Goal: Task Accomplishment & Management: Complete application form

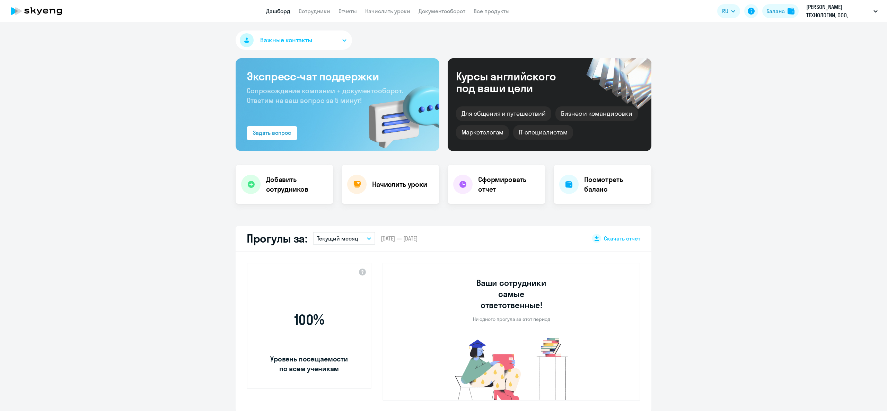
select select "30"
click at [283, 213] on div "Важные контакты Экспресс-чат поддержки Сопровождение компании + документооборот…" at bounding box center [443, 216] width 887 height 389
click at [280, 184] on h4 "Добавить сотрудников" at bounding box center [297, 184] width 62 height 19
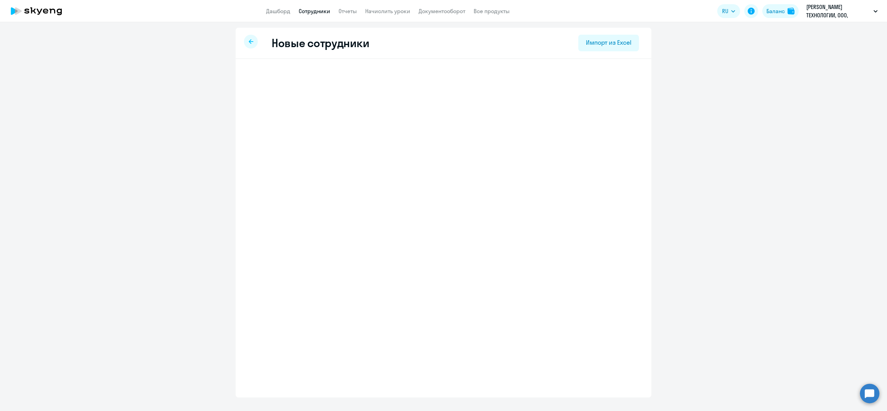
select select "english_adult_not_native_speaker"
select select "3"
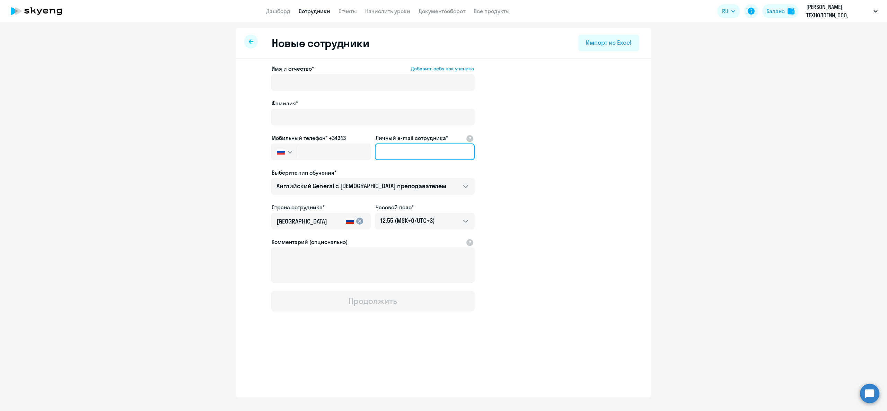
click at [406, 151] on input "Личный e-mail сотрудника*" at bounding box center [425, 151] width 100 height 17
paste input "[EMAIL_ADDRESS][PERSON_NAME][DOMAIN_NAME]"
type input "[EMAIL_ADDRESS][PERSON_NAME][DOMAIN_NAME]"
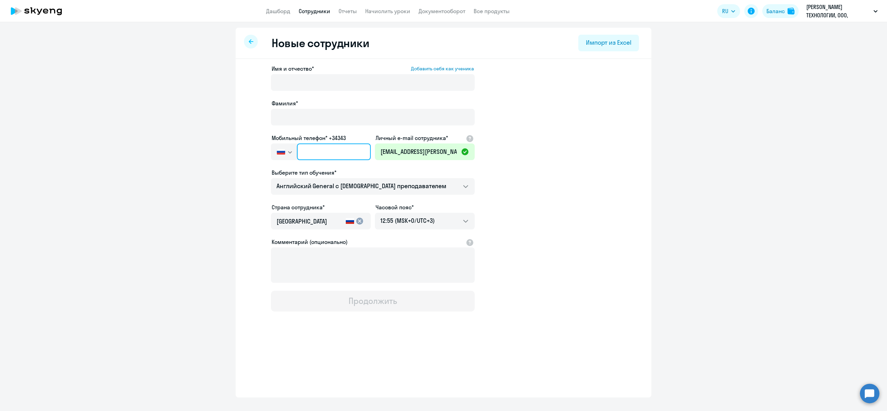
drag, startPoint x: 324, startPoint y: 148, endPoint x: 323, endPoint y: 152, distance: 4.4
click at [324, 149] on input "text" at bounding box center [334, 151] width 74 height 17
paste input "[PHONE_NUMBER]"
type input "[PHONE_NUMBER]"
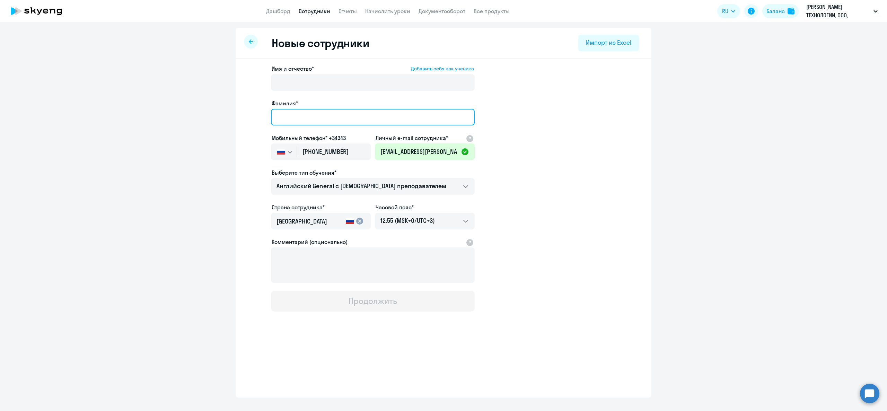
click at [327, 113] on input "Фамилия*" at bounding box center [373, 117] width 204 height 17
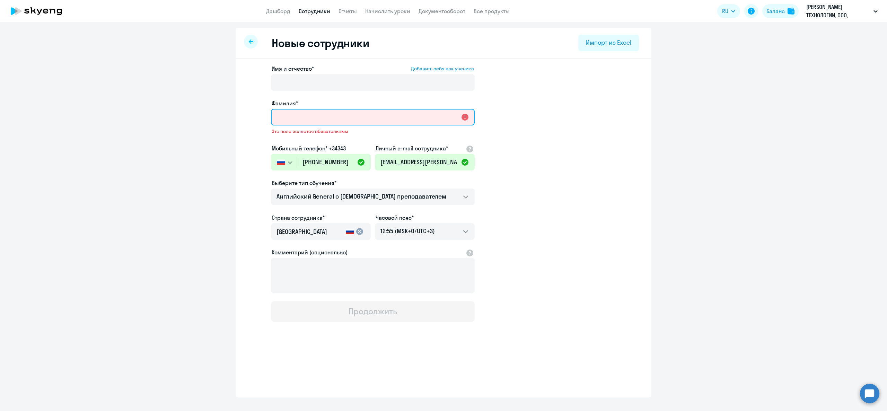
paste input "[PERSON_NAME]"
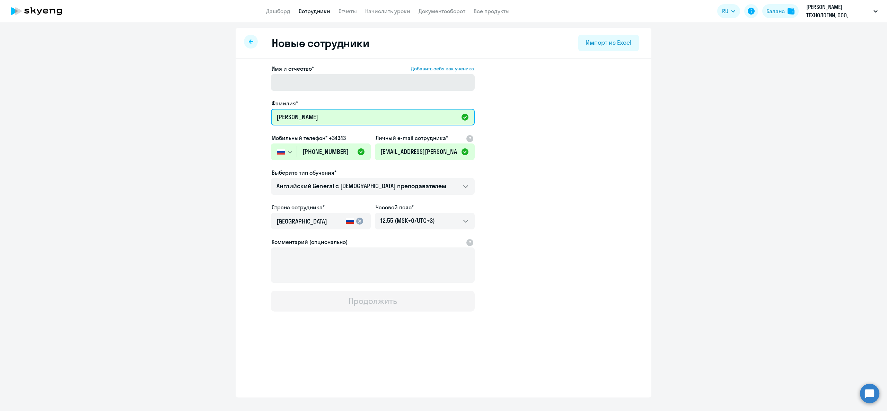
type input "[PERSON_NAME]"
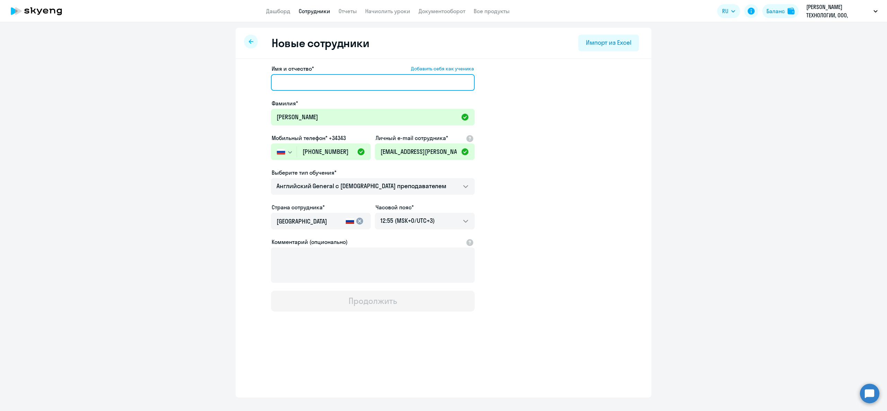
click at [316, 87] on input "Имя и отчество* Добавить себя как ученика" at bounding box center [373, 82] width 204 height 17
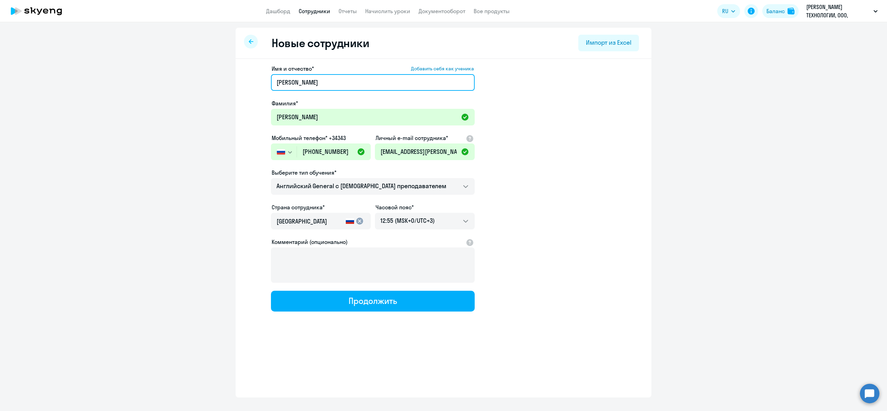
type input "[PERSON_NAME]"
click at [545, 200] on app-new-student-form "Имя и отчество* Добавить себя как ученика [PERSON_NAME]* [PERSON_NAME] Мобильны…" at bounding box center [443, 187] width 393 height 247
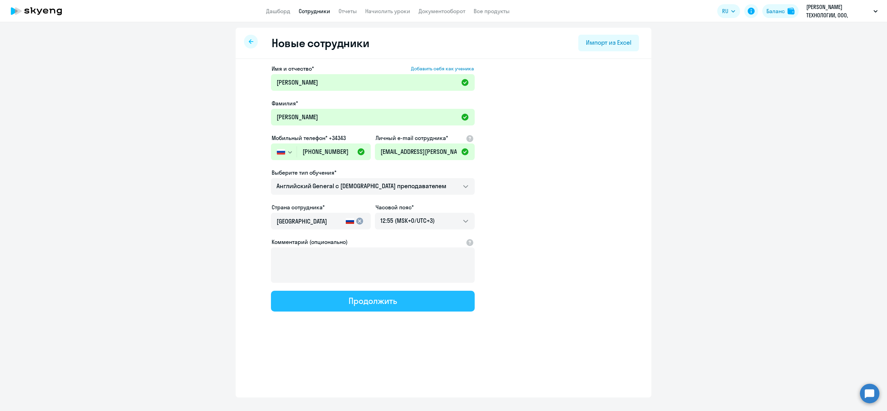
click at [392, 308] on button "Продолжить" at bounding box center [373, 301] width 204 height 21
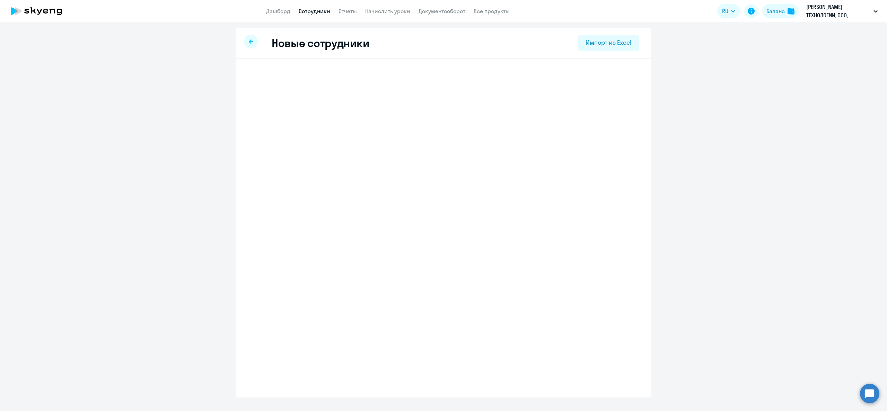
select select "english_adult_not_native_speaker"
select select "3"
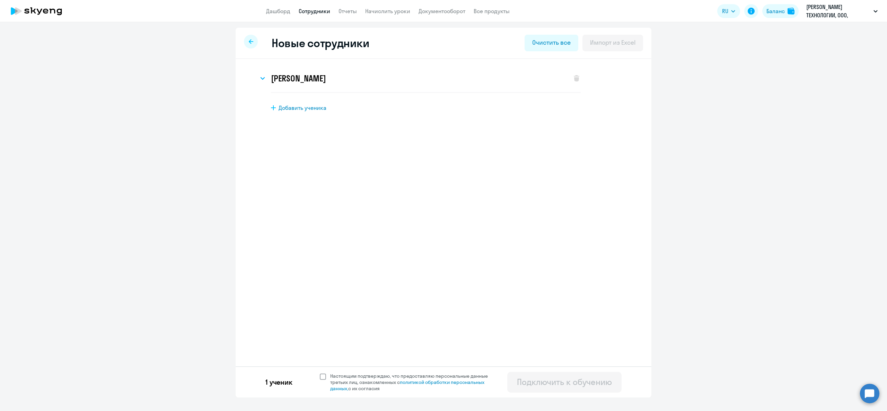
click at [323, 378] on span at bounding box center [323, 376] width 6 height 6
click at [320, 373] on input "Настоящим подтверждаю, что предоставляю персональные данные третьих лиц, ознако…" at bounding box center [319, 372] width 0 height 0
checkbox input "true"
click at [589, 373] on button "Подключить к обучению" at bounding box center [564, 382] width 114 height 21
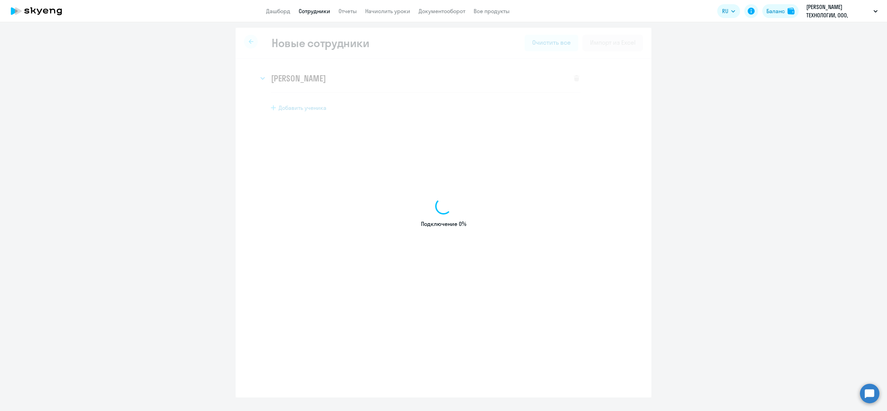
select select "english_adult_not_native_speaker"
select select "3"
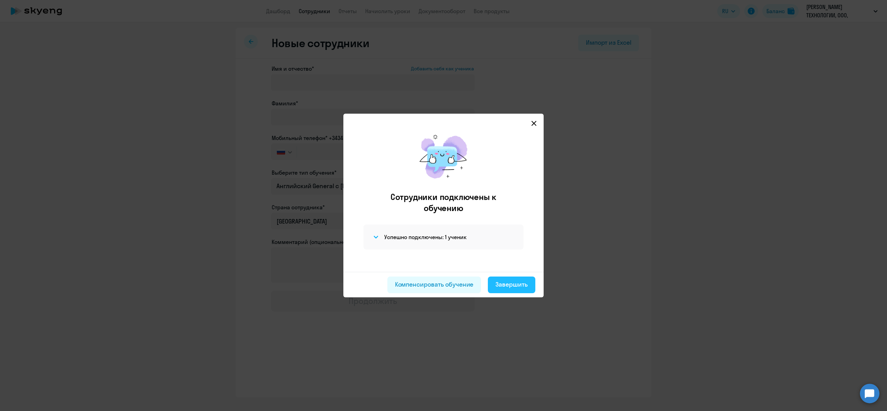
click at [500, 280] on div "Завершить" at bounding box center [511, 284] width 32 height 9
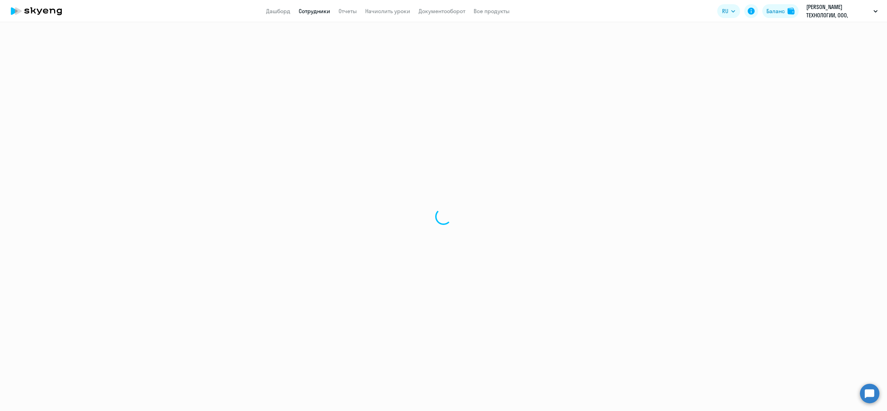
select select "30"
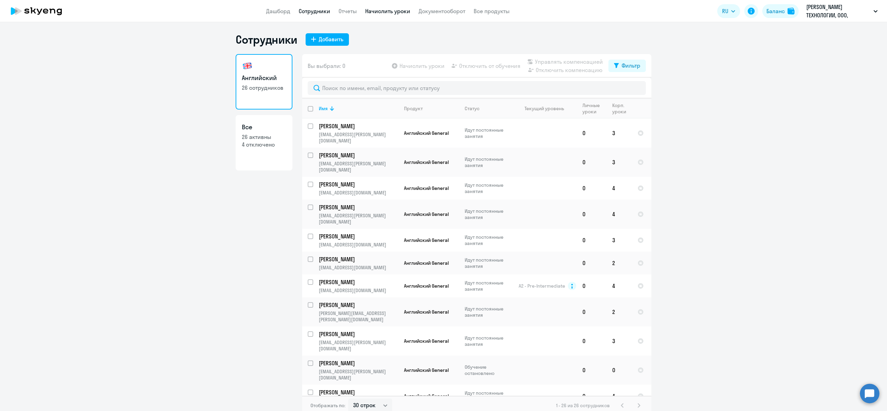
click at [397, 12] on link "Начислить уроки" at bounding box center [387, 11] width 45 height 7
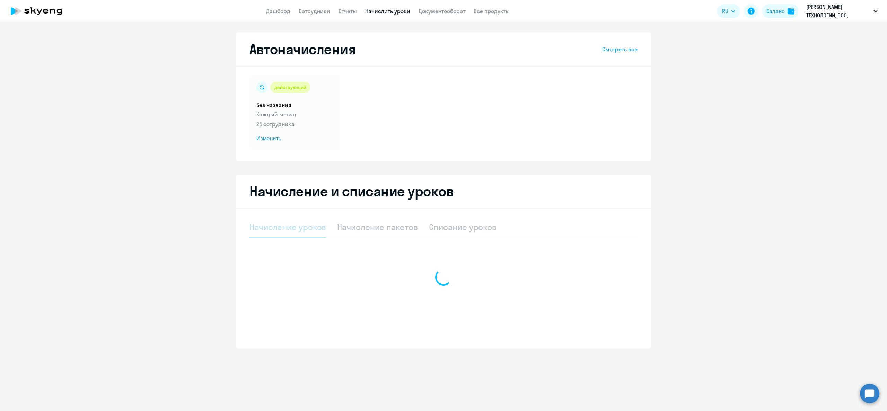
select select "10"
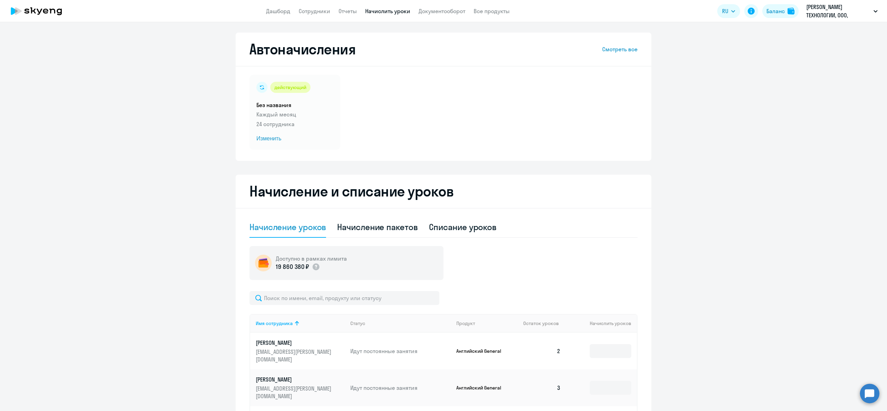
scroll to position [270, 0]
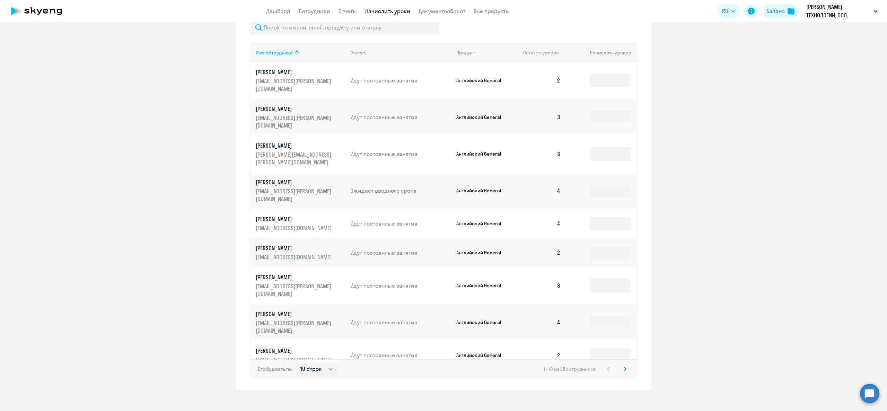
click at [621, 366] on svg-icon at bounding box center [625, 369] width 8 height 8
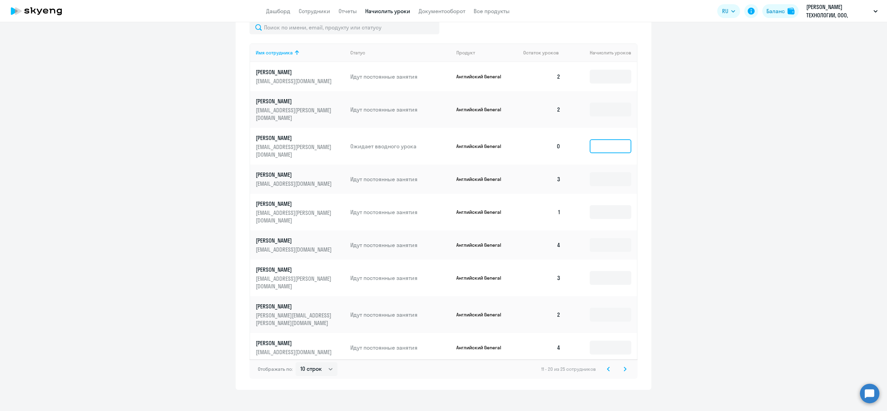
click at [606, 139] on input at bounding box center [610, 146] width 42 height 14
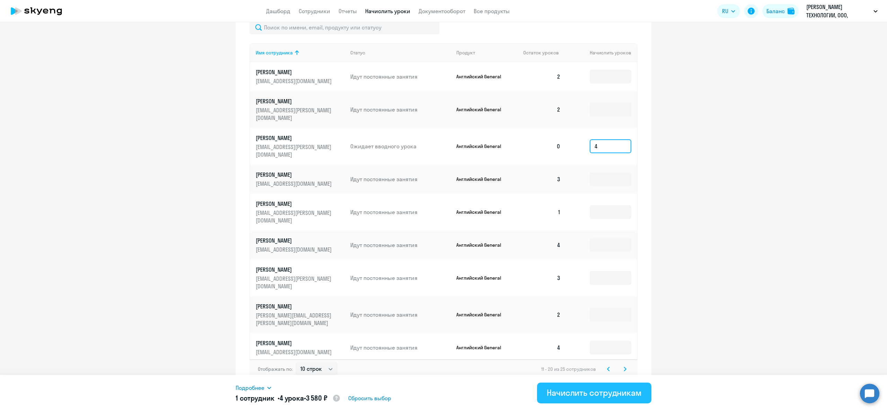
type input "4"
click at [596, 386] on button "Начислить сотрудникам" at bounding box center [594, 392] width 114 height 21
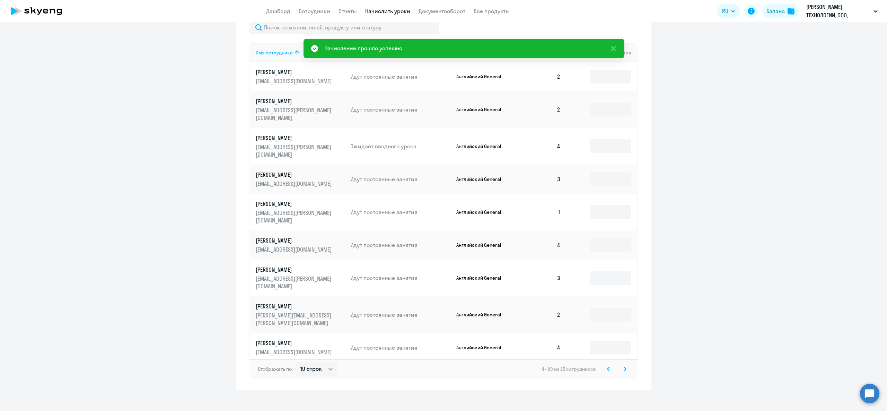
scroll to position [0, 0]
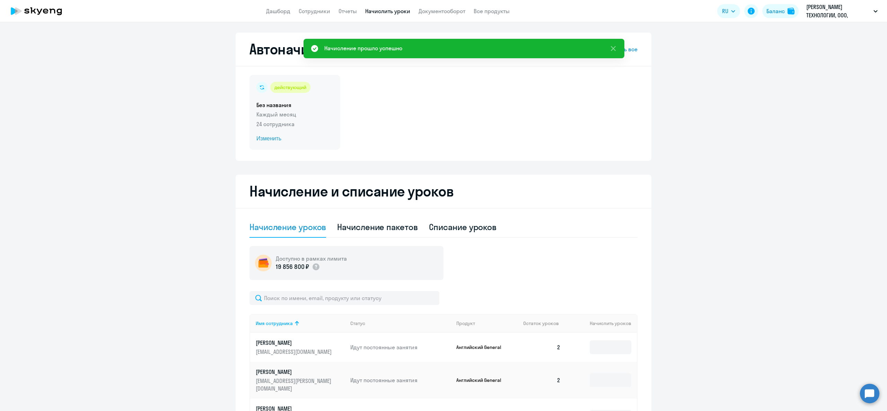
click at [291, 116] on p "Каждый месяц" at bounding box center [294, 114] width 77 height 8
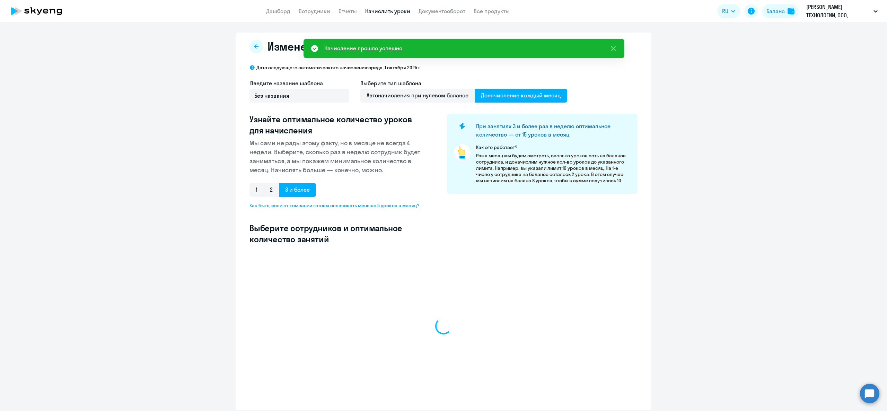
select select "10"
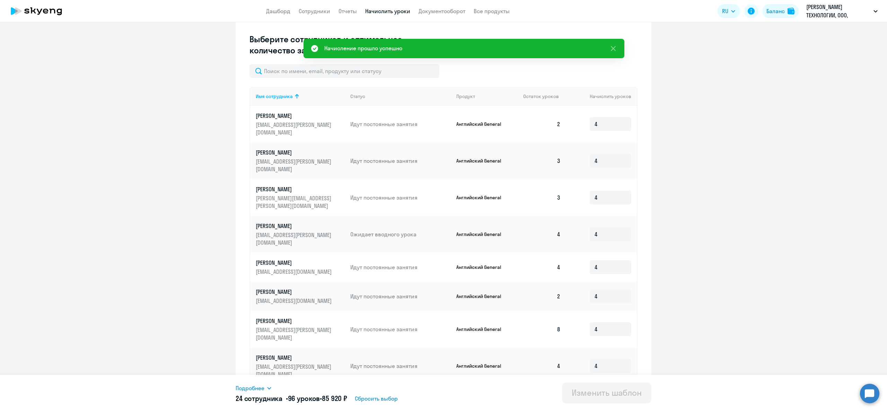
scroll to position [233, 0]
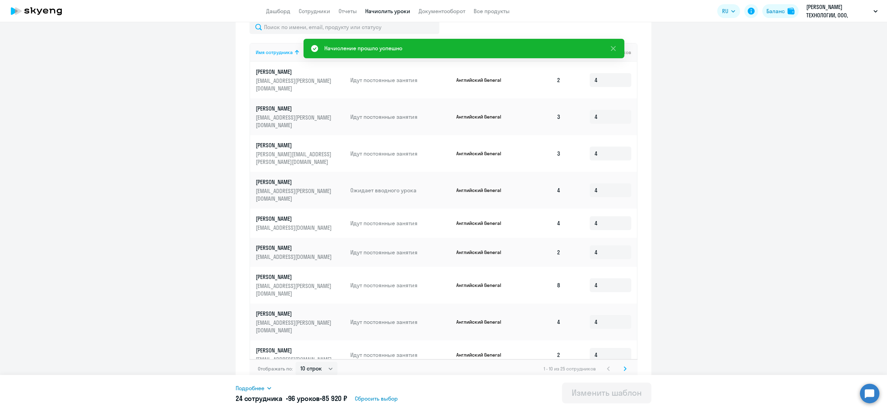
click at [618, 368] on div "Отображать по: 10 строк 30 строк 50 строк 1 - 10 из 25 сотрудников" at bounding box center [443, 368] width 388 height 19
click at [624, 366] on icon at bounding box center [625, 368] width 2 height 4
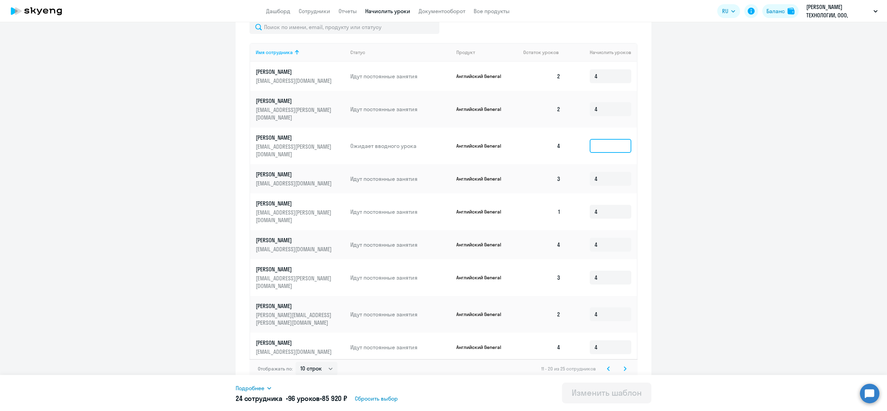
click at [592, 141] on input at bounding box center [610, 146] width 42 height 14
type input "4"
click at [581, 393] on div "Изменить шаблон" at bounding box center [606, 392] width 70 height 11
